Goal: Task Accomplishment & Management: Use online tool/utility

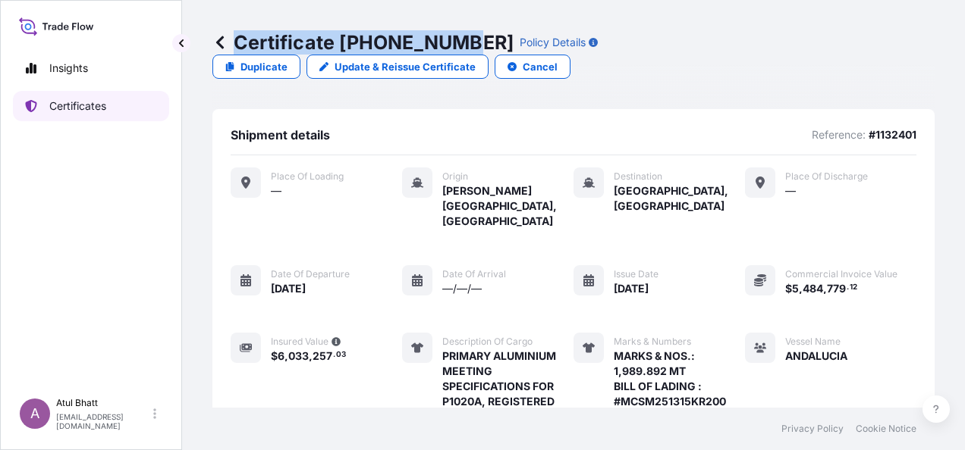
click at [68, 108] on p "Certificates" at bounding box center [77, 106] width 57 height 15
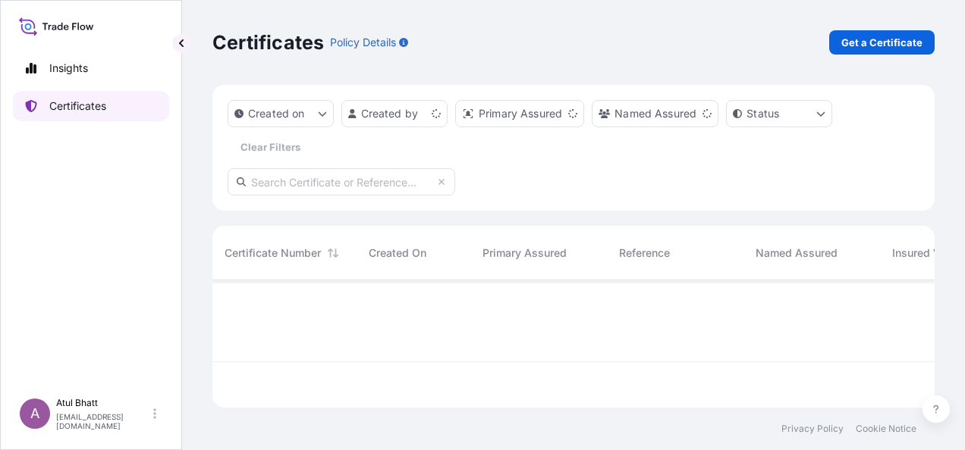
scroll to position [124, 710]
click at [434, 118] on html "Insights Certificates A [PERSON_NAME] [PERSON_NAME][EMAIL_ADDRESS][PERSON_NAME]…" at bounding box center [482, 225] width 965 height 450
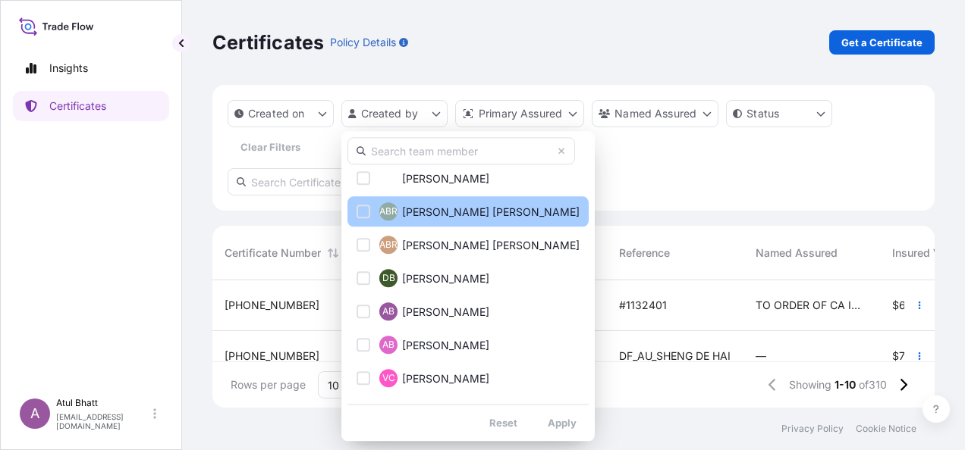
scroll to position [152, 0]
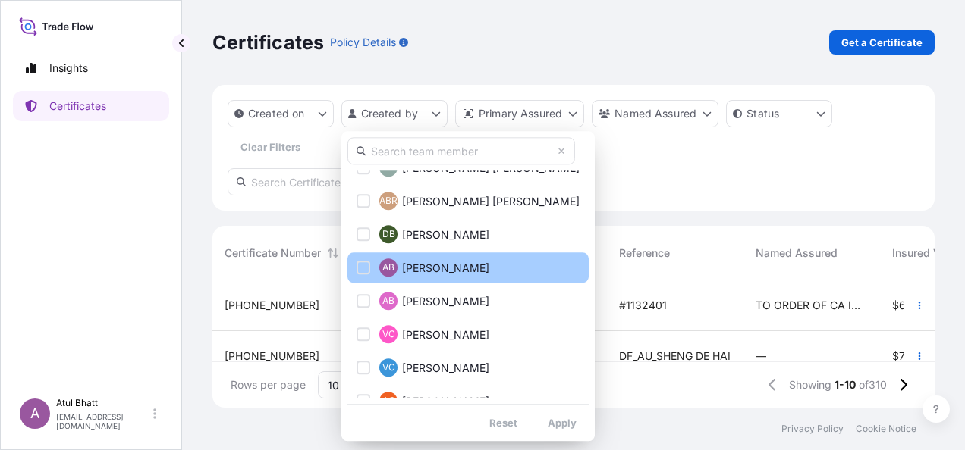
click at [364, 264] on div "Select Option" at bounding box center [363, 268] width 14 height 14
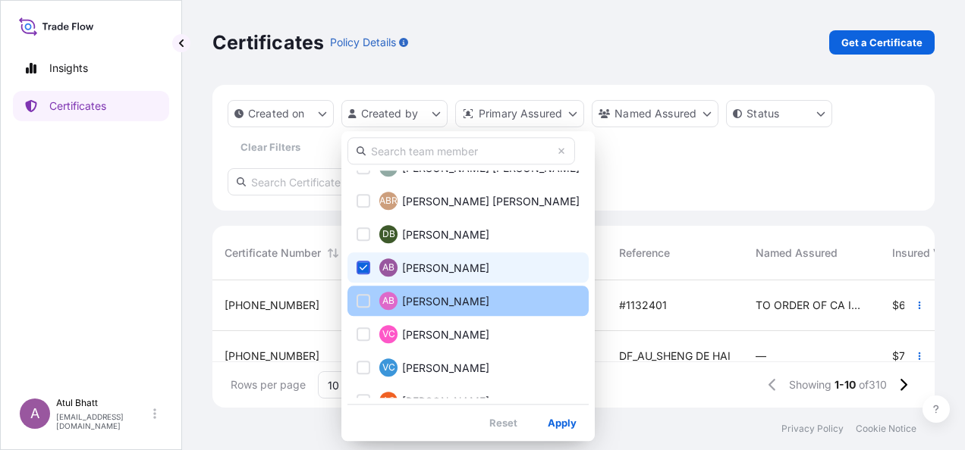
click at [363, 299] on div "Select Option" at bounding box center [363, 301] width 14 height 14
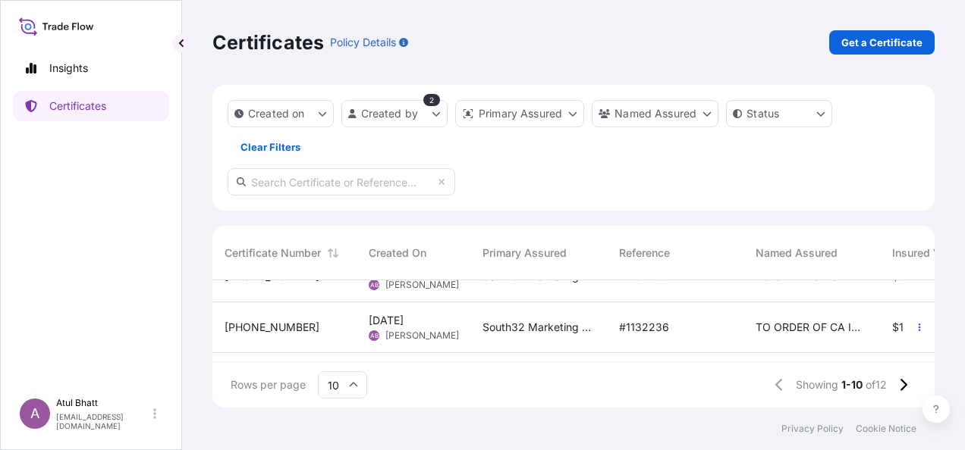
scroll to position [182, 0]
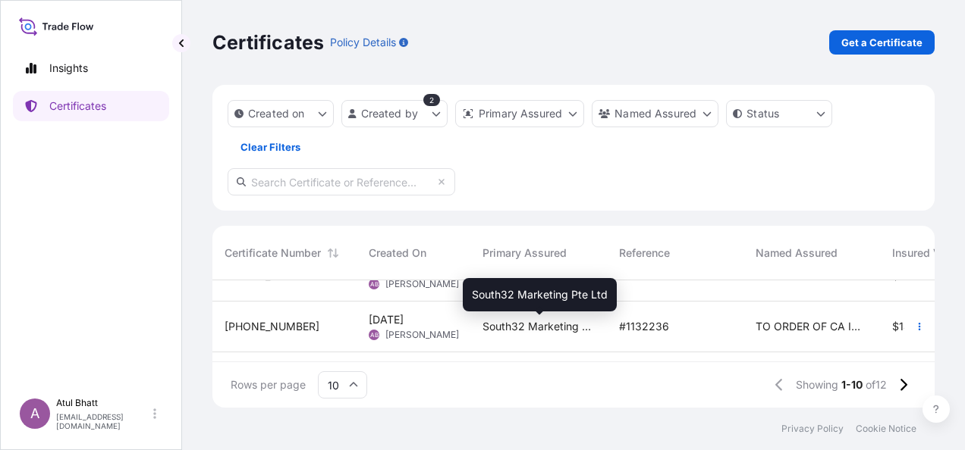
click at [504, 325] on span "South32 Marketing Pte Ltd" at bounding box center [538, 326] width 112 height 15
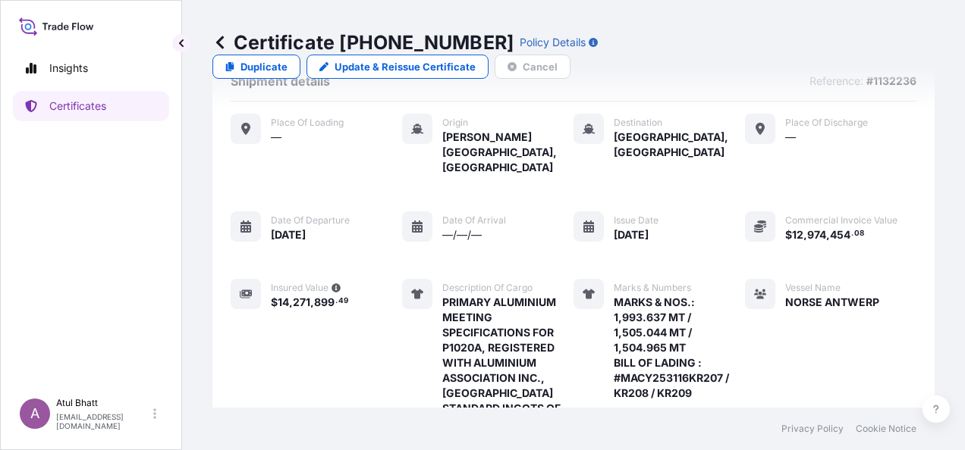
scroll to position [76, 0]
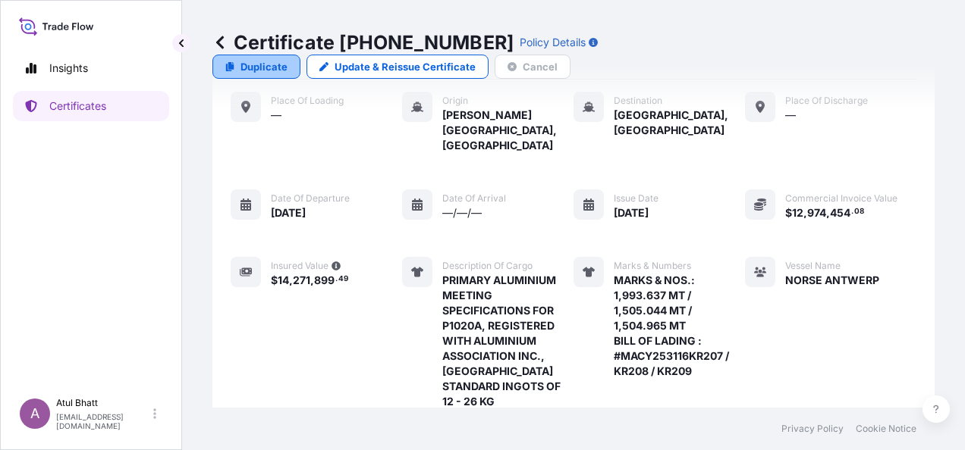
click at [287, 59] on p "Duplicate" at bounding box center [263, 66] width 47 height 15
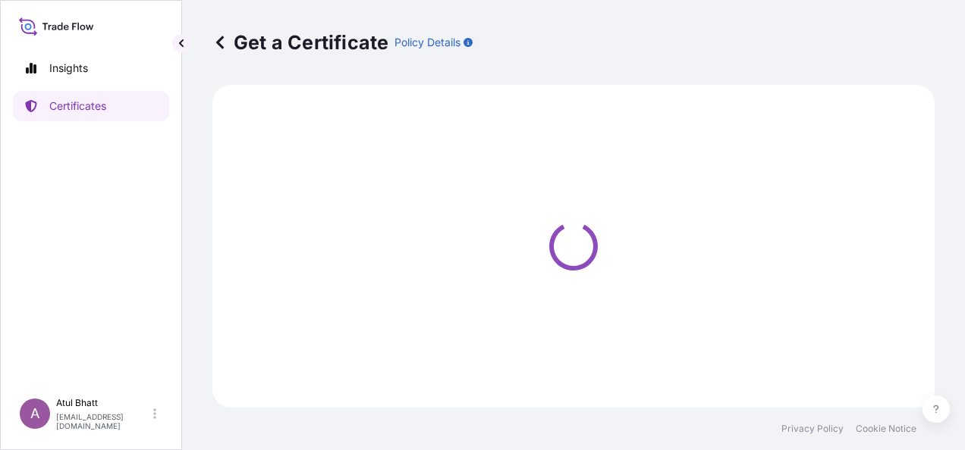
select select "Sea"
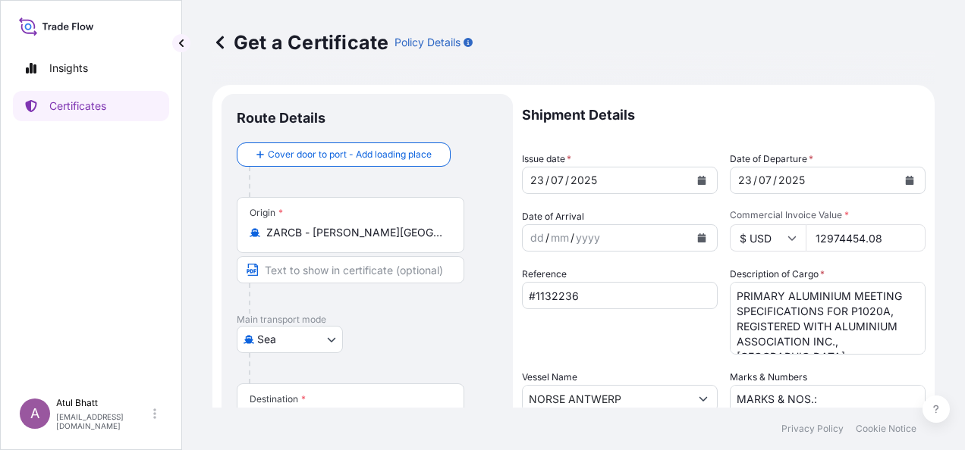
select select "31709"
click at [300, 270] on input "Text to appear on certificate" at bounding box center [351, 269] width 228 height 27
type input "[PERSON_NAME][GEOGRAPHIC_DATA], [GEOGRAPHIC_DATA]"
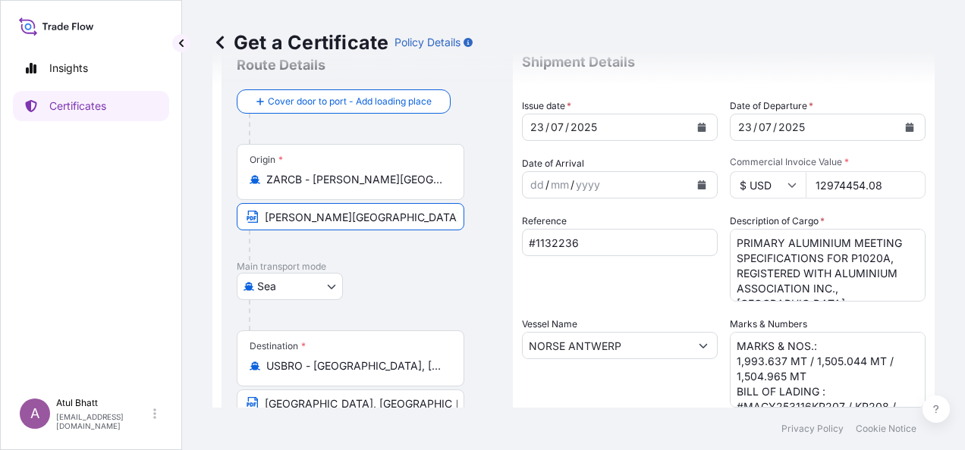
scroll to position [76, 0]
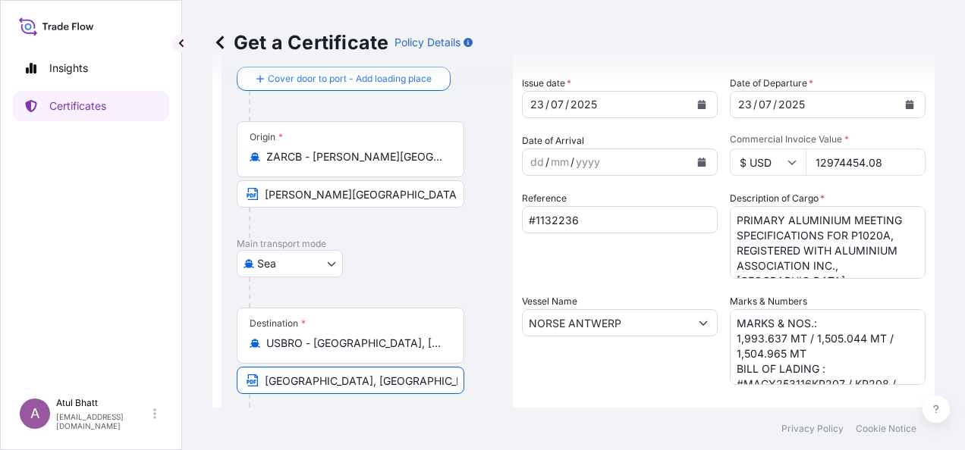
click at [317, 378] on input "[GEOGRAPHIC_DATA], [GEOGRAPHIC_DATA]" at bounding box center [351, 380] width 228 height 27
drag, startPoint x: 425, startPoint y: 376, endPoint x: 164, endPoint y: 375, distance: 260.9
click at [164, 375] on div "Insights Certificates A [PERSON_NAME] [PERSON_NAME][EMAIL_ADDRESS][PERSON_NAME]…" at bounding box center [482, 225] width 965 height 450
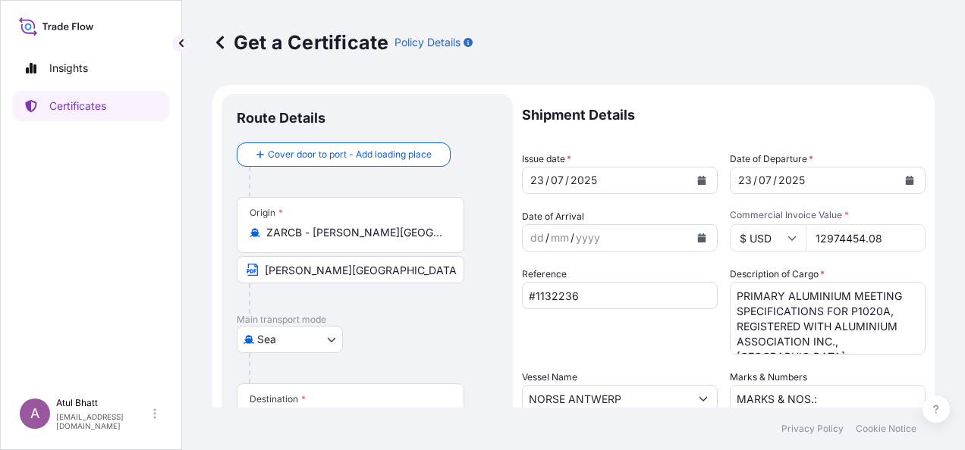
type input "[GEOGRAPHIC_DATA], [GEOGRAPHIC_DATA]"
click at [698, 180] on icon "Calendar" at bounding box center [702, 180] width 8 height 9
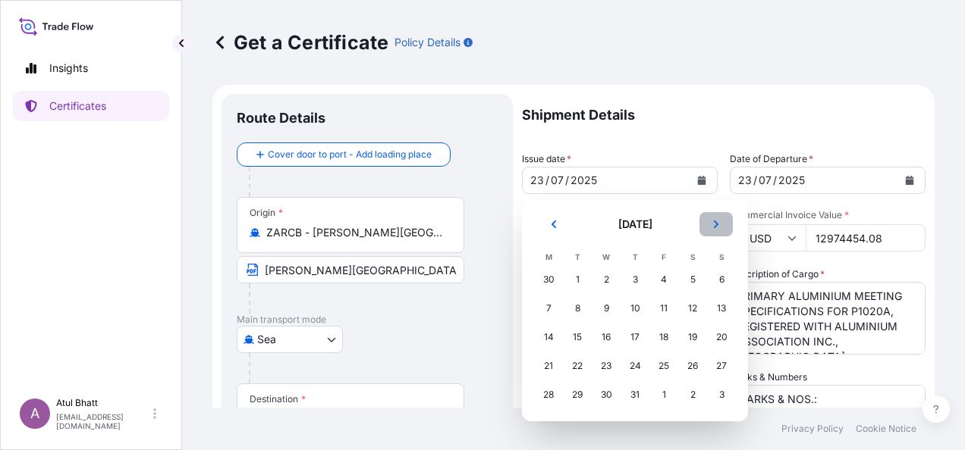
click at [716, 230] on button "Next" at bounding box center [715, 224] width 33 height 24
click at [605, 400] on div "27" at bounding box center [605, 394] width 27 height 27
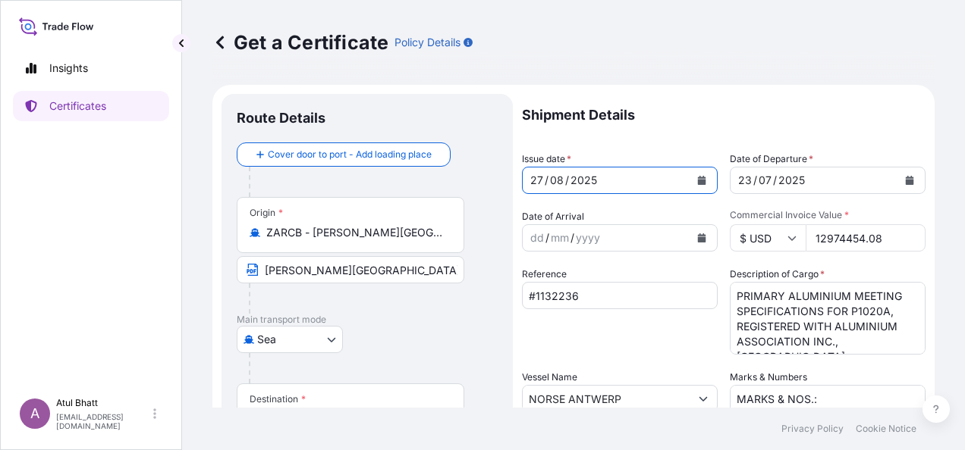
click at [905, 182] on icon "Calendar" at bounding box center [909, 180] width 8 height 9
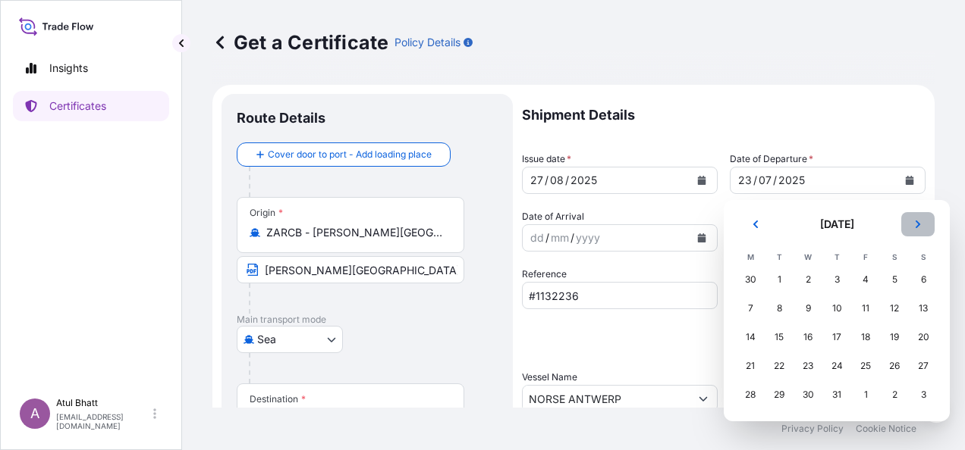
click at [918, 223] on icon "Next" at bounding box center [917, 225] width 5 height 8
click at [808, 392] on div "27" at bounding box center [807, 394] width 27 height 27
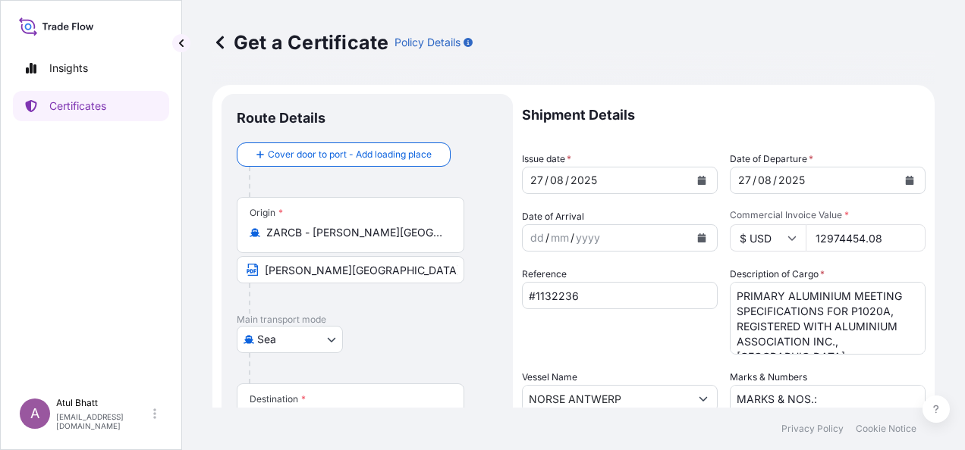
drag, startPoint x: 886, startPoint y: 234, endPoint x: 752, endPoint y: 240, distance: 134.4
click at [752, 240] on div "$ USD 12974454.08" at bounding box center [828, 237] width 196 height 27
type input "2732399.17"
click at [590, 295] on input "#1132236" at bounding box center [620, 295] width 196 height 27
type input "#1132544"
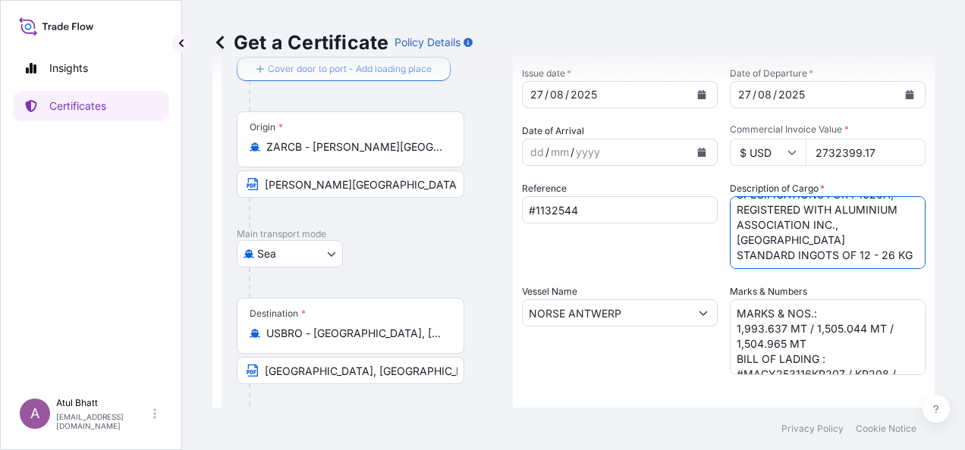
scroll to position [152, 0]
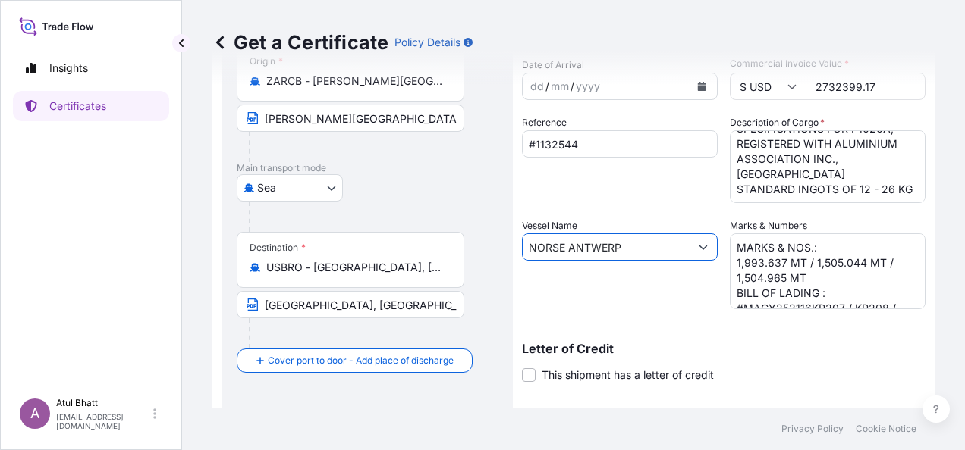
drag, startPoint x: 629, startPoint y: 243, endPoint x: 457, endPoint y: 245, distance: 172.2
click at [457, 245] on form "Route Details Cover door to port - Add loading place Place of loading Road / [G…" at bounding box center [573, 267] width 722 height 668
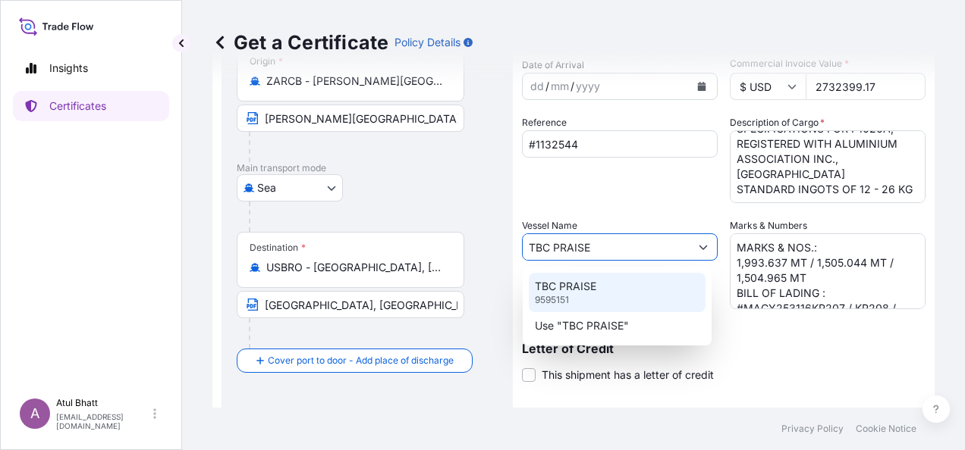
click at [561, 299] on p "9595151" at bounding box center [552, 300] width 34 height 12
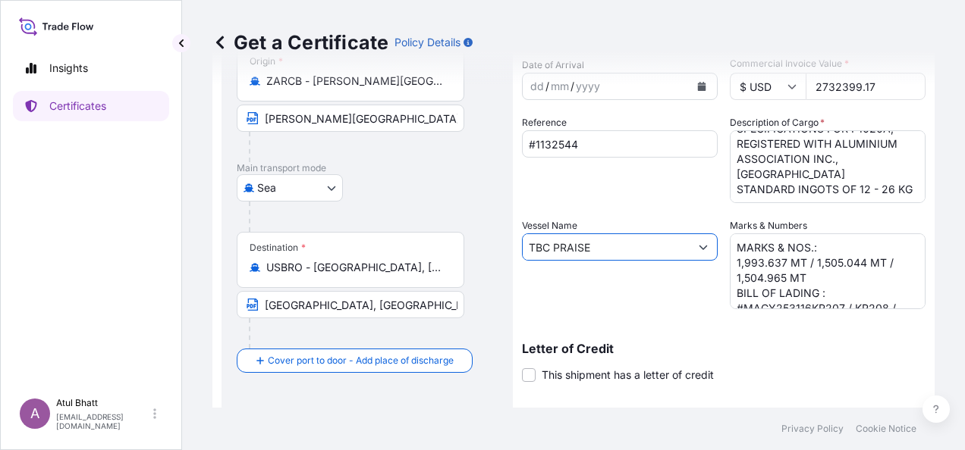
type input "TBC PRAISE"
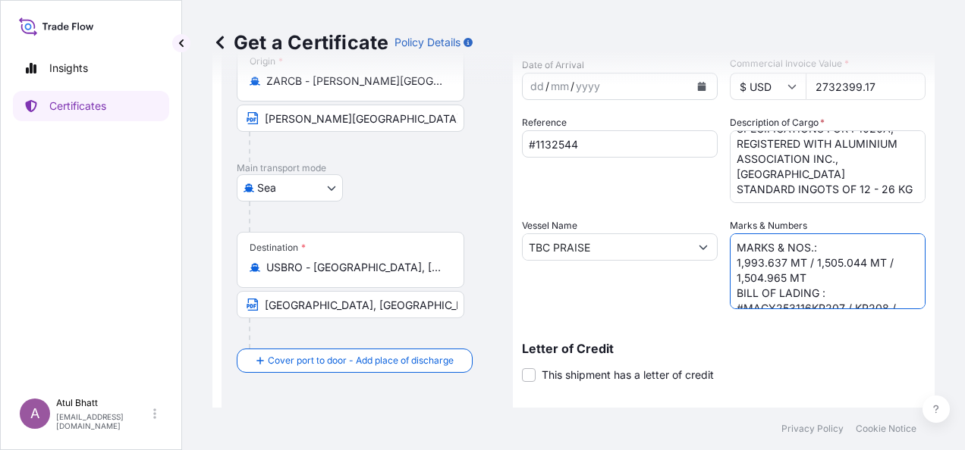
click at [730, 259] on textarea "MARKS & NOS.: 1,993.637 MT / 1,505.044 MT / 1,504.965 MT BILL OF LADING : #MACY…" at bounding box center [828, 272] width 196 height 76
click at [796, 293] on textarea "MARKS & NOS.: 1,993.637 MT / 1,505.044 MT / 1,504.965 MT BILL OF LADING : #MACY…" at bounding box center [828, 272] width 196 height 76
type textarea "MARKS & NOS.: 993.123 MT BILL OF LADING : #MACY253118KR209"
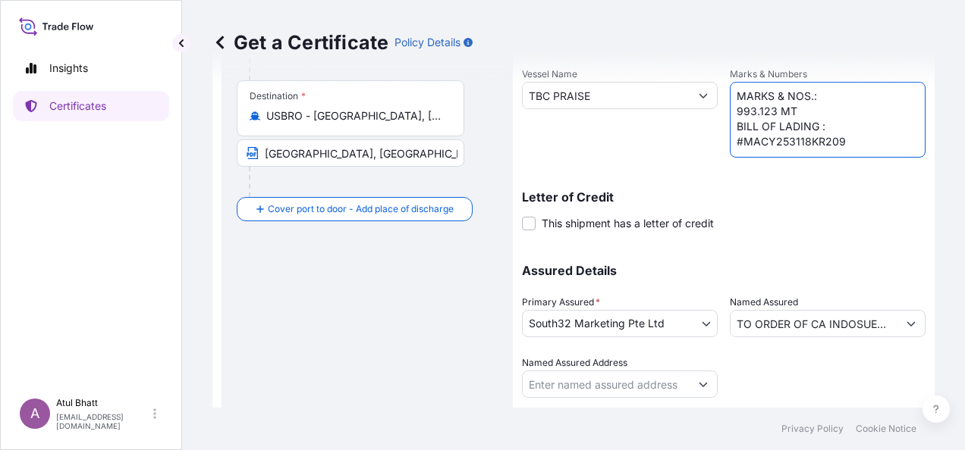
scroll to position [344, 0]
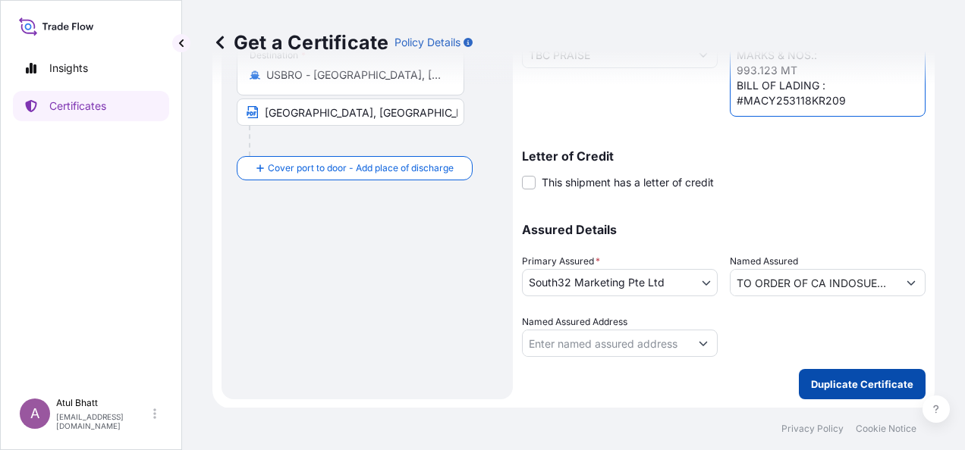
click at [855, 381] on p "Duplicate Certificate" at bounding box center [862, 384] width 102 height 15
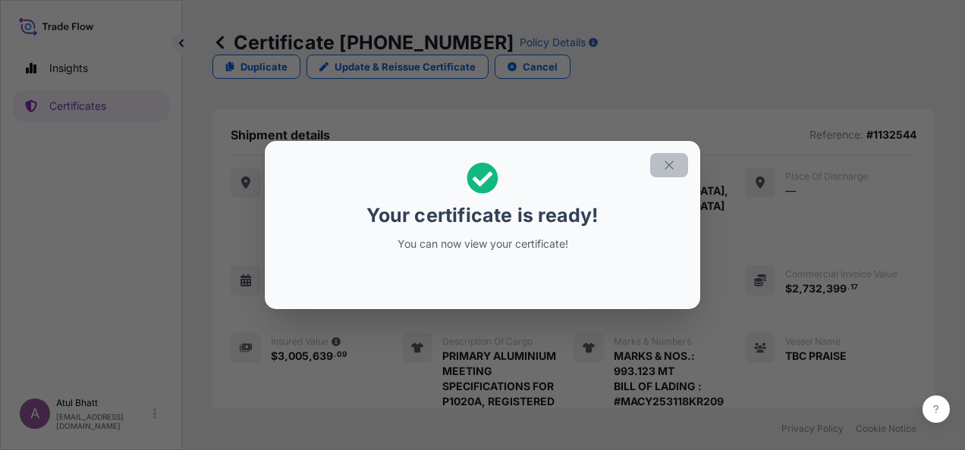
click at [675, 168] on icon "button" at bounding box center [669, 165] width 14 height 14
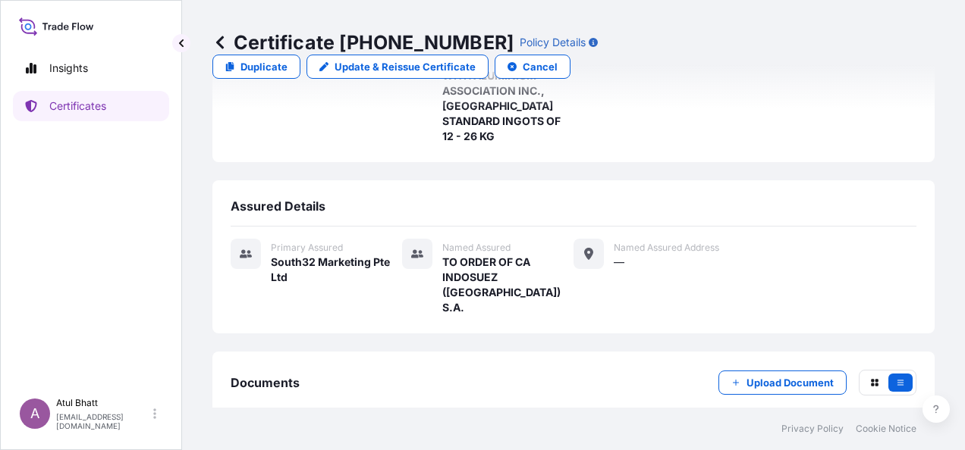
scroll to position [355, 0]
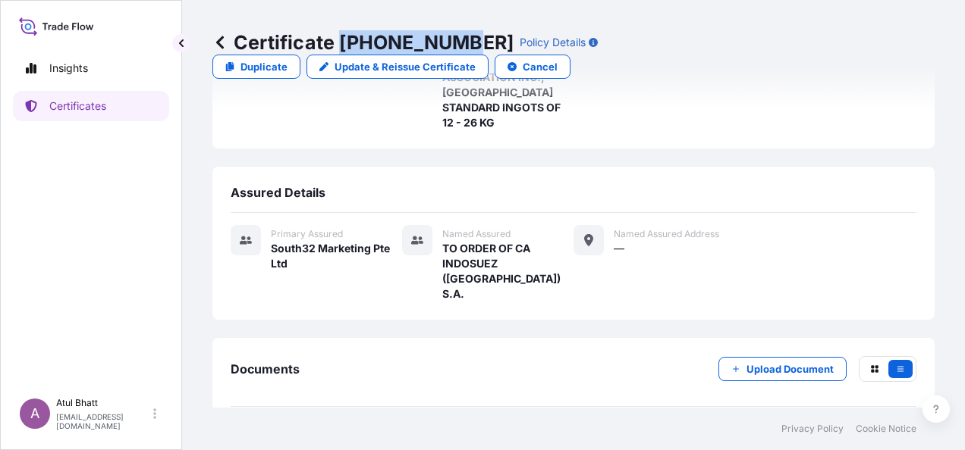
drag, startPoint x: 343, startPoint y: 39, endPoint x: 452, endPoint y: 35, distance: 109.3
click at [452, 35] on p "Certificate [PHONE_NUMBER]" at bounding box center [362, 42] width 301 height 24
copy p "[PHONE_NUMBER]"
click at [494, 422] on link "PDF Certificate [DATE]T14:06:33.072559" at bounding box center [574, 441] width 686 height 39
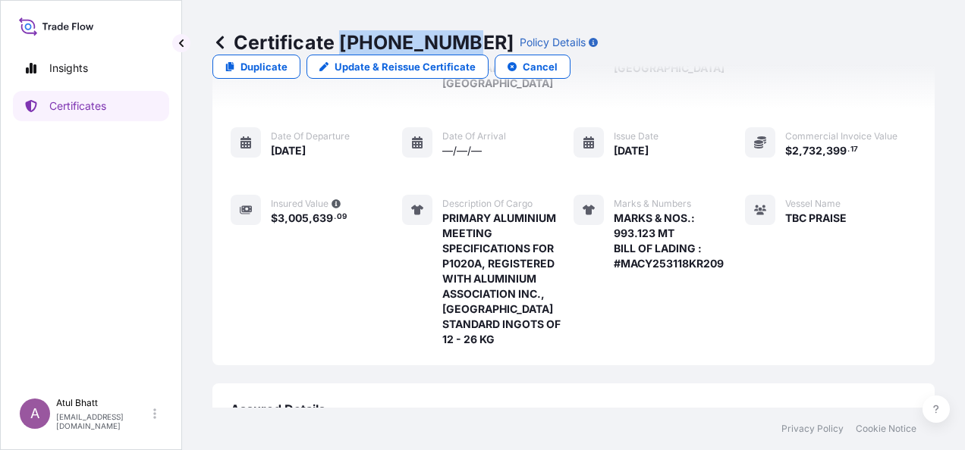
scroll to position [0, 0]
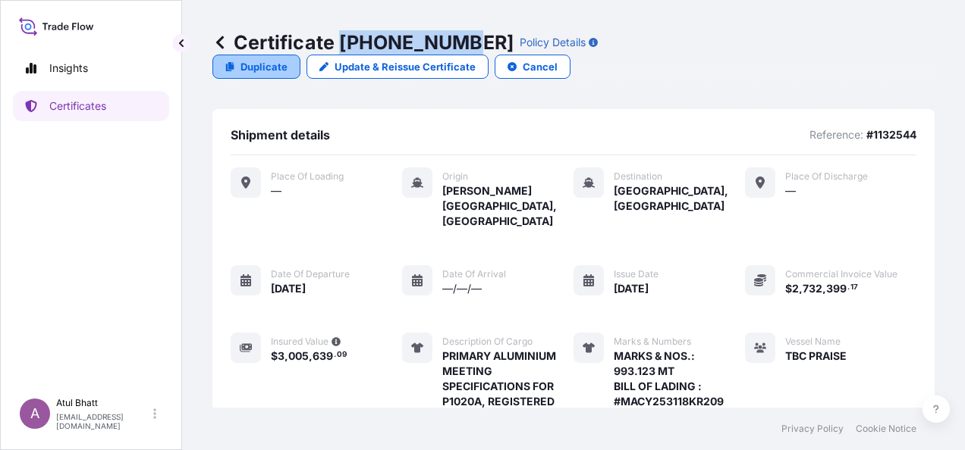
click at [287, 59] on p "Duplicate" at bounding box center [263, 66] width 47 height 15
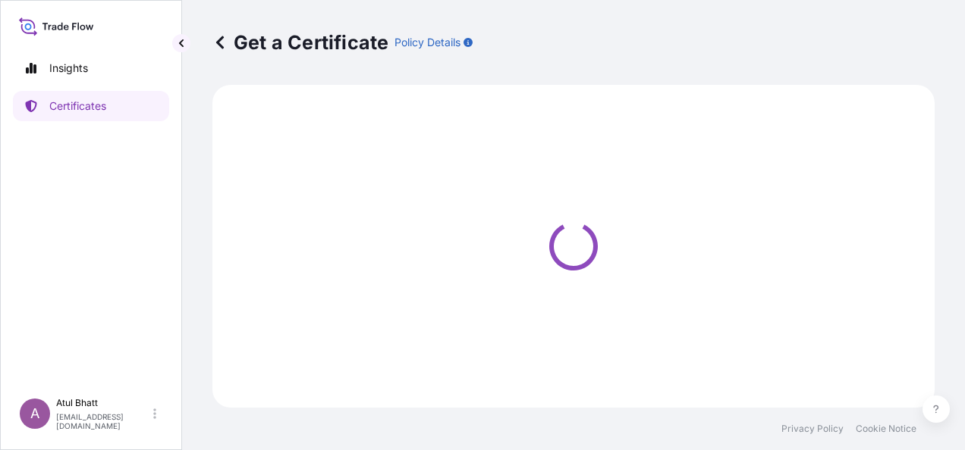
select select "Sea"
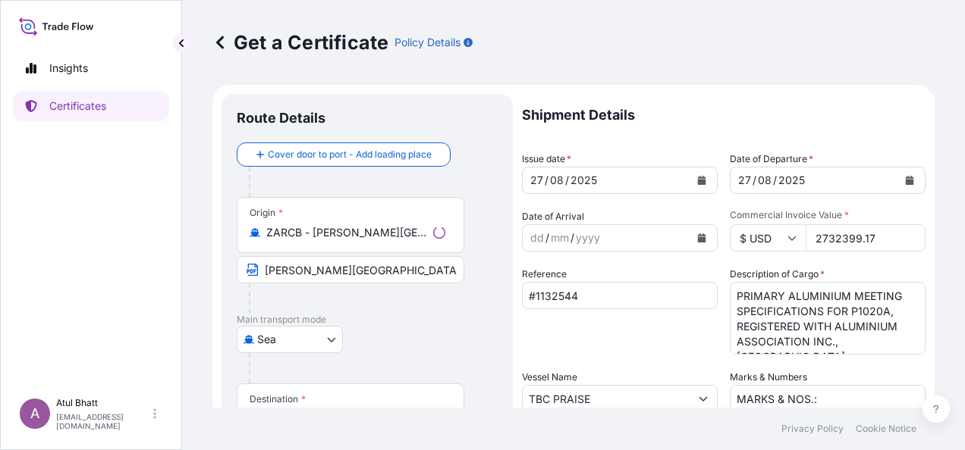
select select "31709"
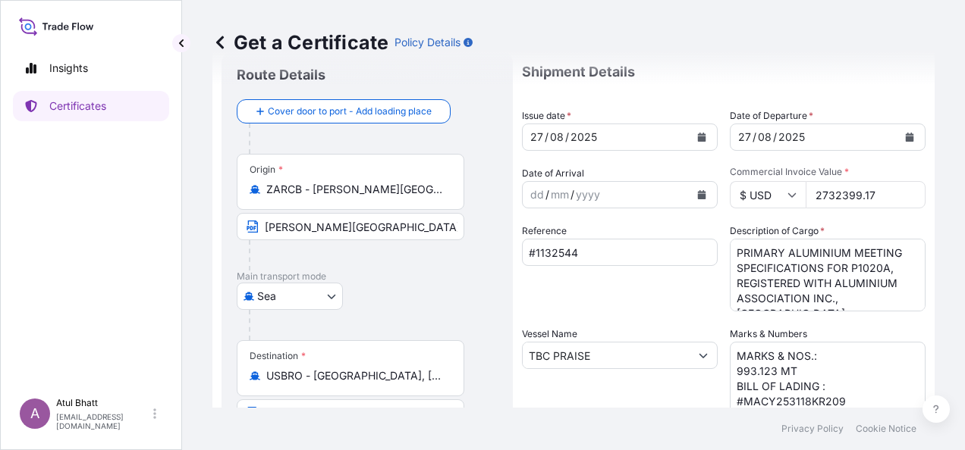
scroll to position [76, 0]
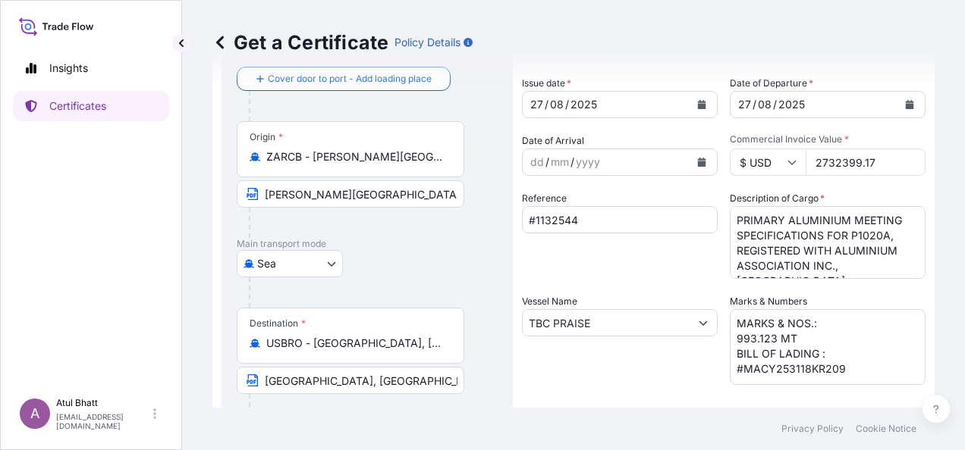
drag, startPoint x: 874, startPoint y: 161, endPoint x: 748, endPoint y: 156, distance: 125.2
click at [748, 156] on div "$ USD 2732399.17" at bounding box center [828, 162] width 196 height 27
type input "13785507.34"
click at [812, 328] on textarea "MARKS & NOS.: 993.123 MT BILL OF LADING : #MACY253118KR209" at bounding box center [828, 347] width 196 height 76
paste textarea "1,505.403 MT"
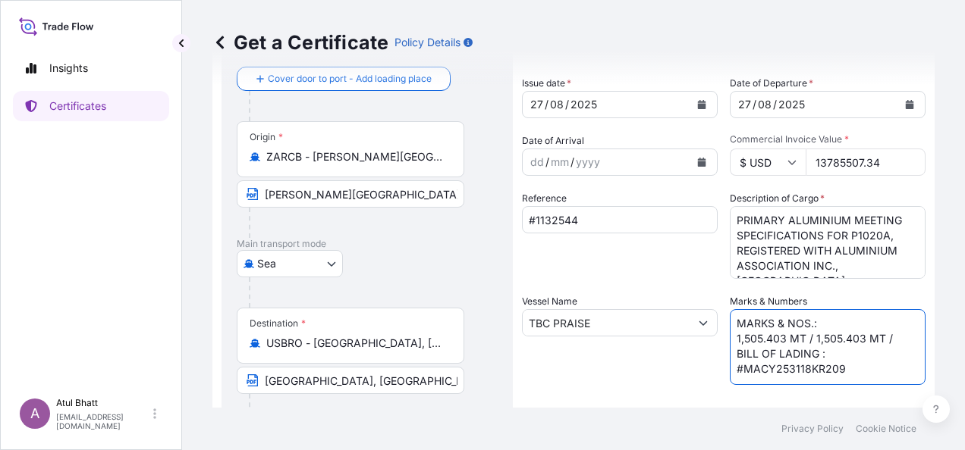
paste textarea "1,505.403 MT"
click at [818, 338] on textarea "MARKS & NOS.: 993.123 MT BILL OF LADING : #MACY253118KR209" at bounding box center [828, 347] width 196 height 76
click at [831, 373] on textarea "MARKS & NOS.: 993.123 MT BILL OF LADING : #MACY253118KR209" at bounding box center [828, 347] width 196 height 76
paste textarea "#MACY253118KR207"
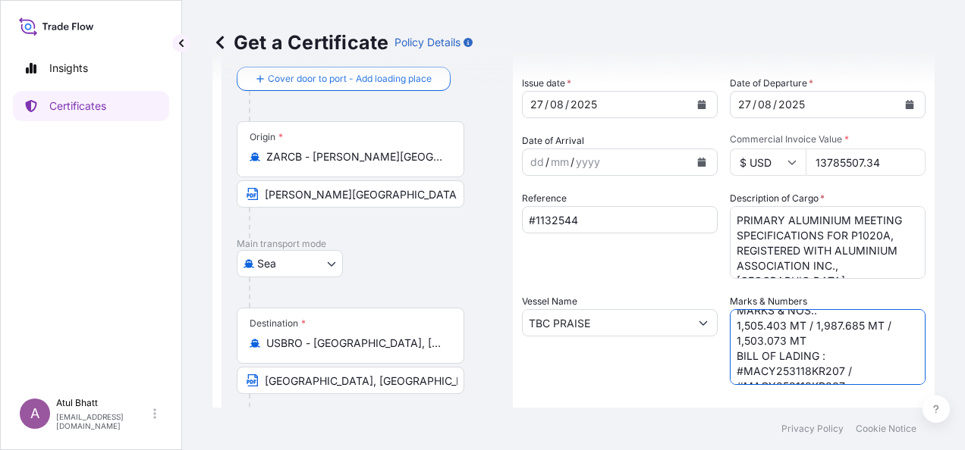
scroll to position [20, 0]
paste textarea "#MACY253118KR207"
click at [825, 361] on textarea "MARKS & NOS.: 993.123 MT BILL OF LADING : #MACY253118KR209" at bounding box center [828, 347] width 196 height 76
type textarea "MARKS & NOS.: 1,505.403 MT / 1,987.685 MT / 1,503.073 MT BILL OF LADING : #MACY…"
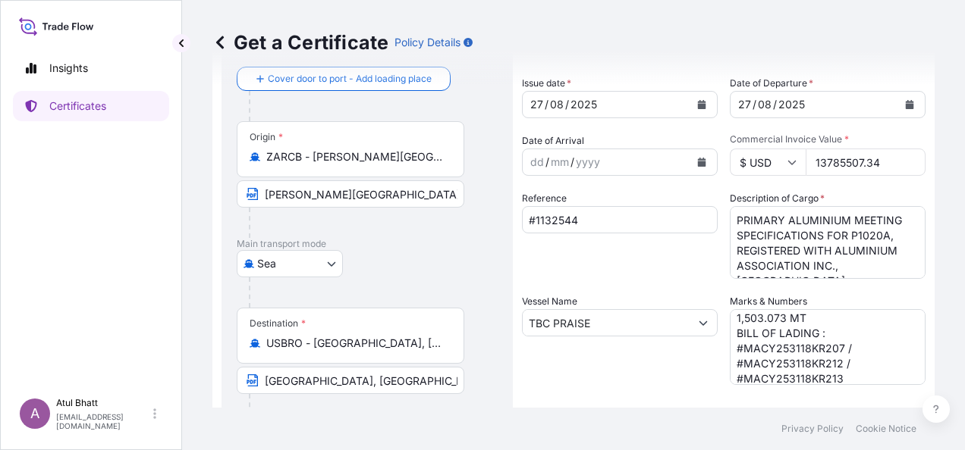
click at [573, 377] on div "Vessel Name TBC PRAISE" at bounding box center [620, 339] width 196 height 91
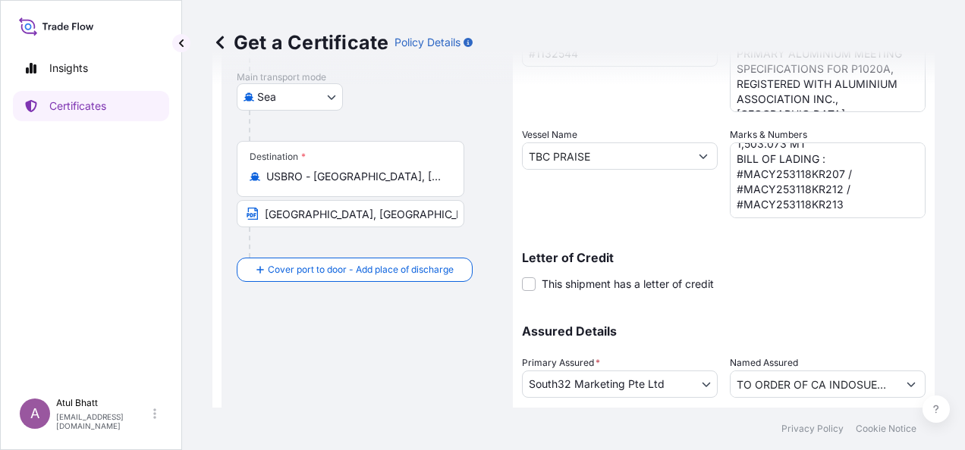
scroll to position [344, 0]
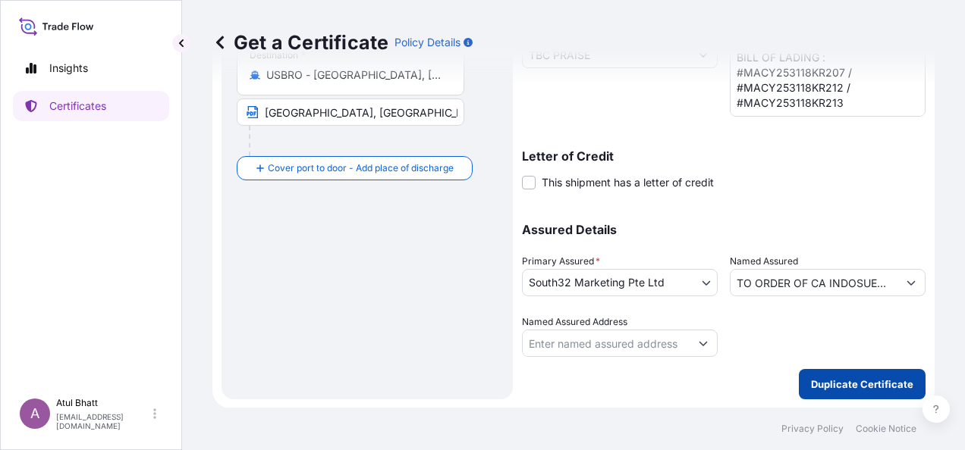
click at [839, 387] on p "Duplicate Certificate" at bounding box center [862, 384] width 102 height 15
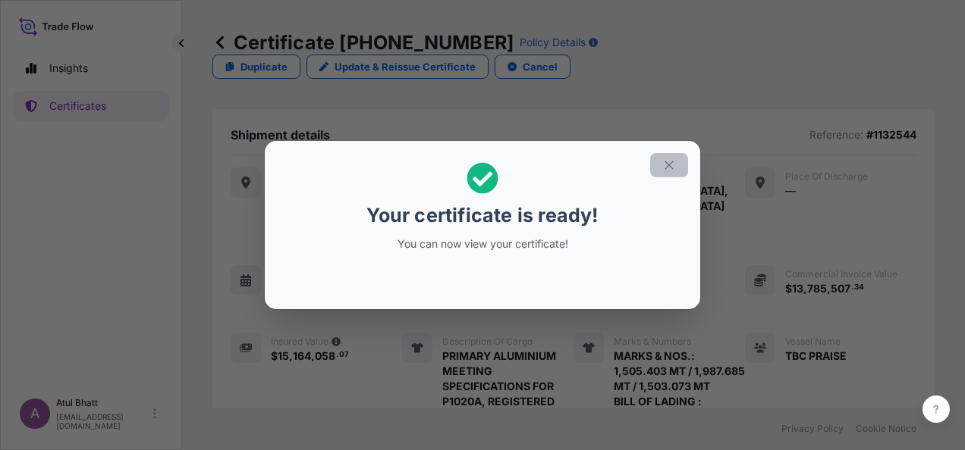
click at [668, 167] on icon "button" at bounding box center [669, 165] width 14 height 14
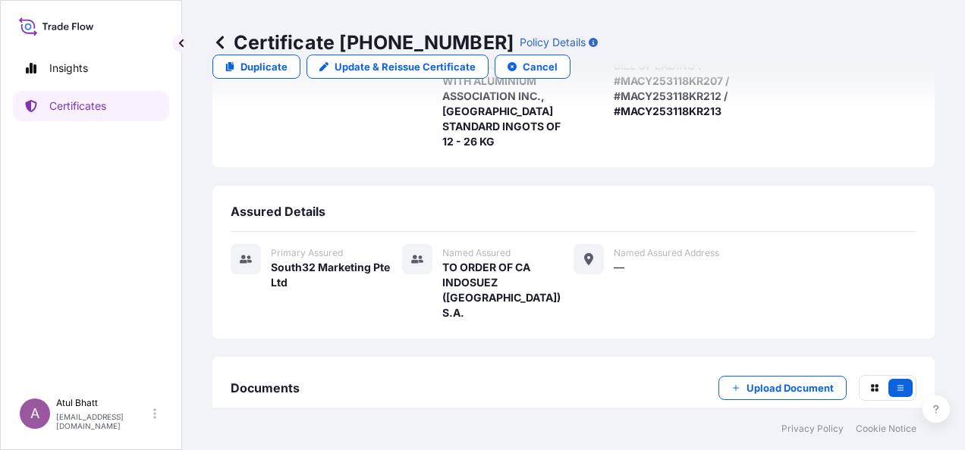
scroll to position [355, 0]
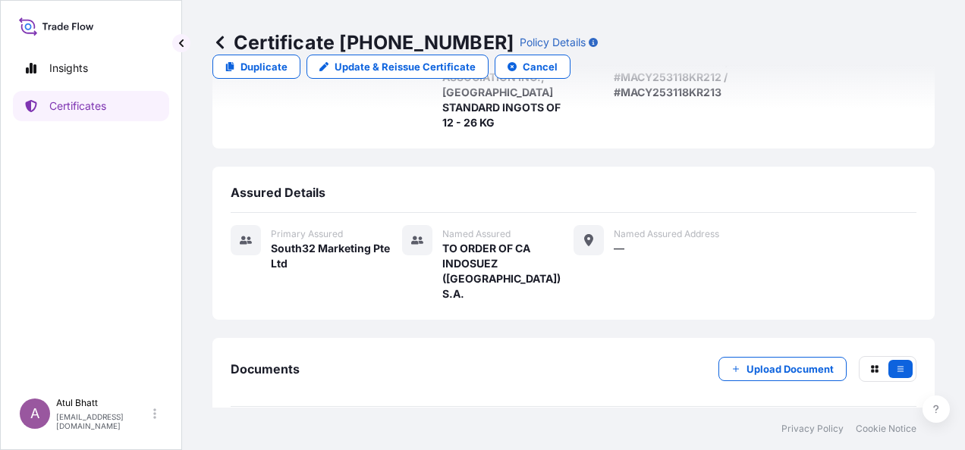
click at [487, 422] on link "PDF Certificate [DATE]T14:24:29.543456" at bounding box center [574, 441] width 686 height 39
drag, startPoint x: 340, startPoint y: 41, endPoint x: 454, endPoint y: 41, distance: 113.8
click at [454, 41] on p "Certificate [PHONE_NUMBER]" at bounding box center [362, 42] width 301 height 24
copy p "[PHONE_NUMBER]"
